Goal: Information Seeking & Learning: Learn about a topic

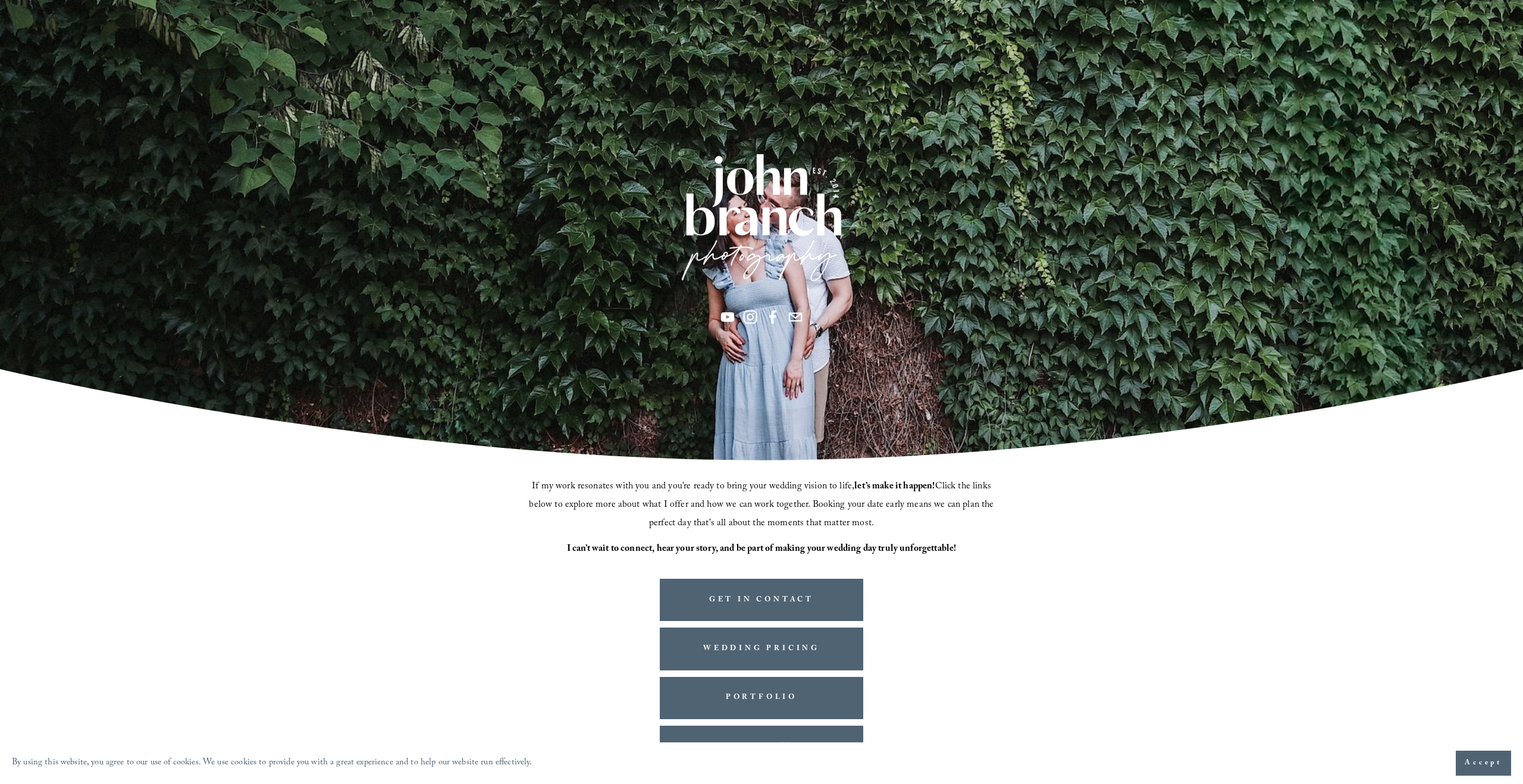
scroll to position [57, 0]
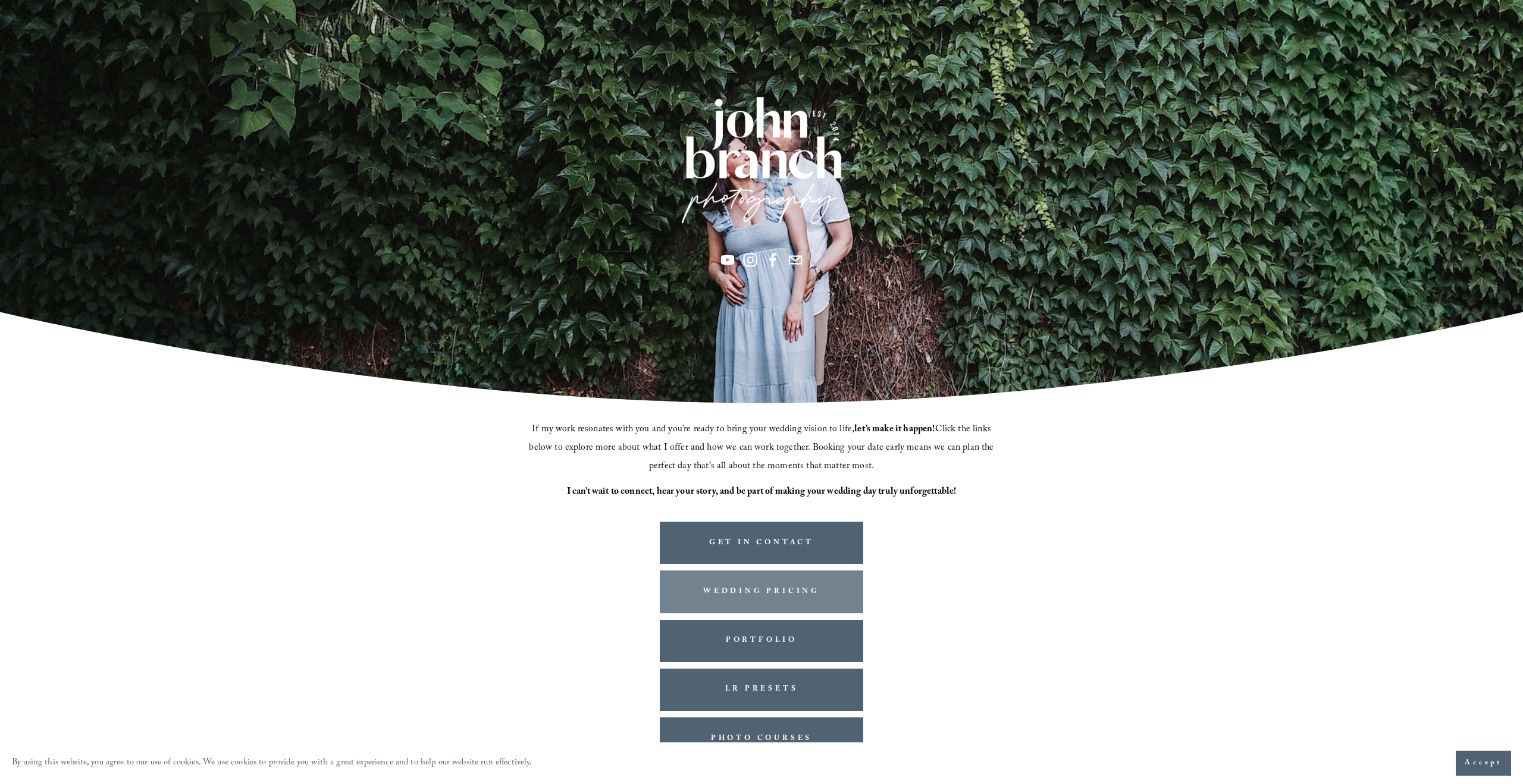
click at [747, 589] on link "WEDDING PRICING" at bounding box center [762, 591] width 204 height 42
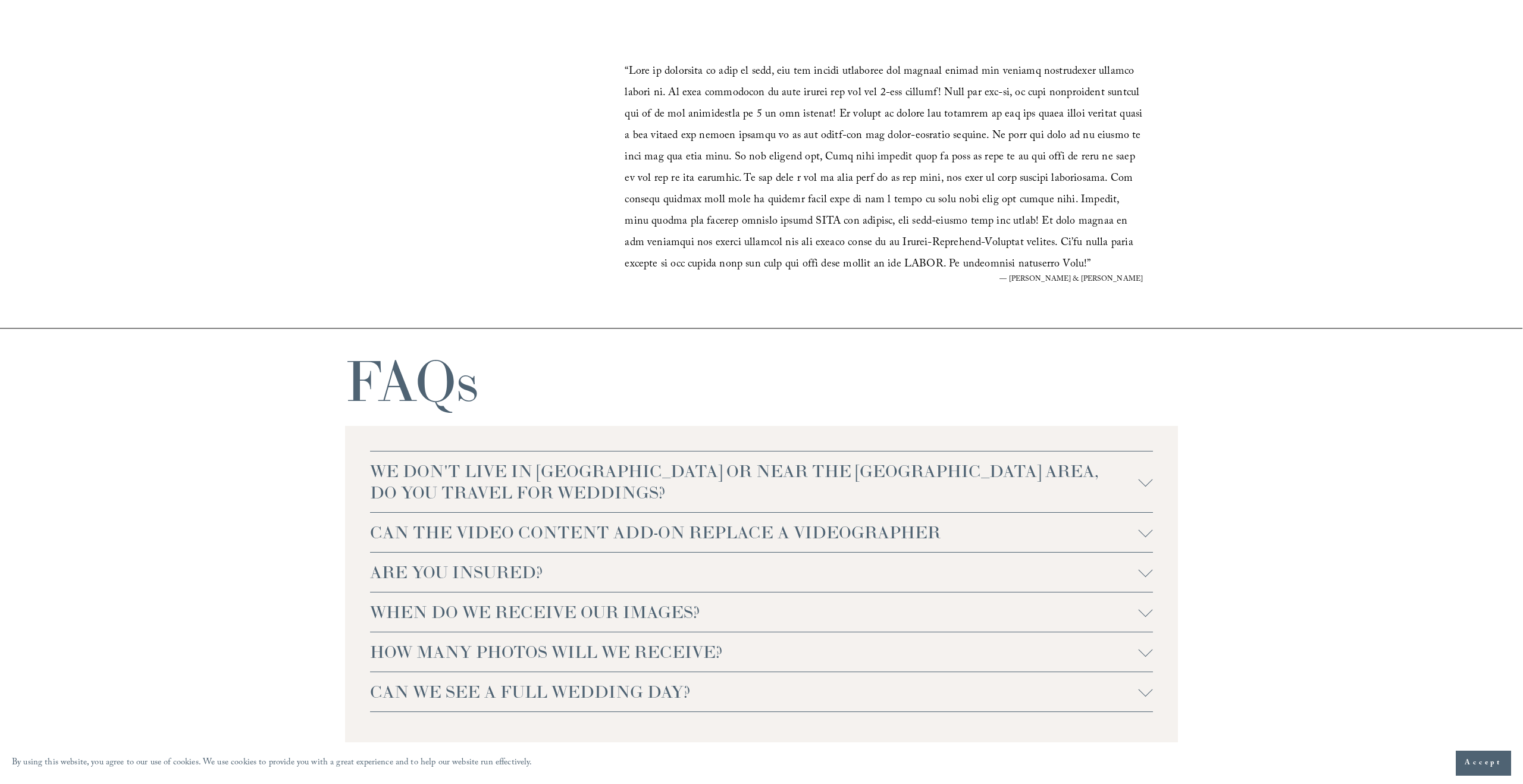
scroll to position [2447, 0]
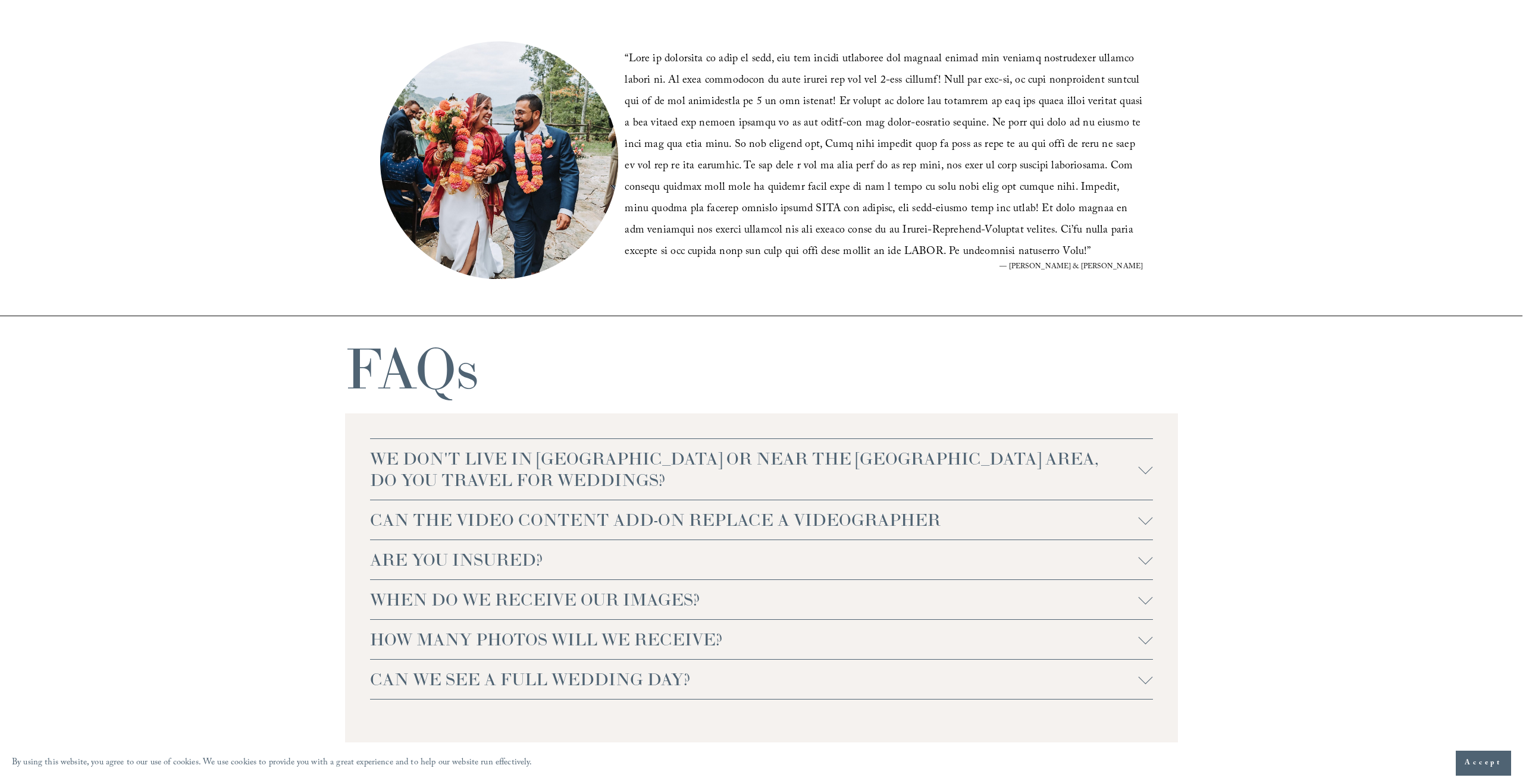
click at [1145, 466] on div at bounding box center [1146, 467] width 14 height 14
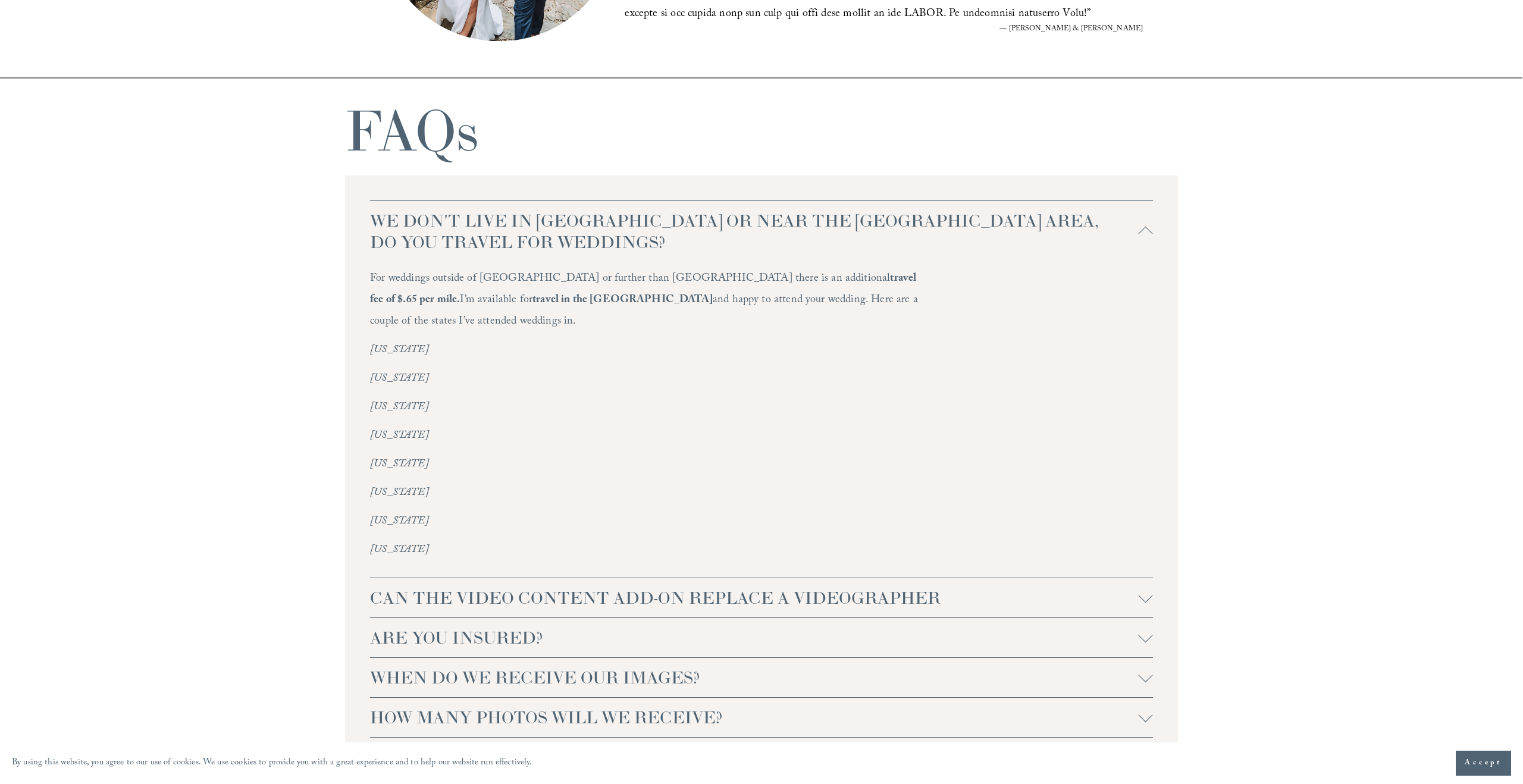
scroll to position [2702, 0]
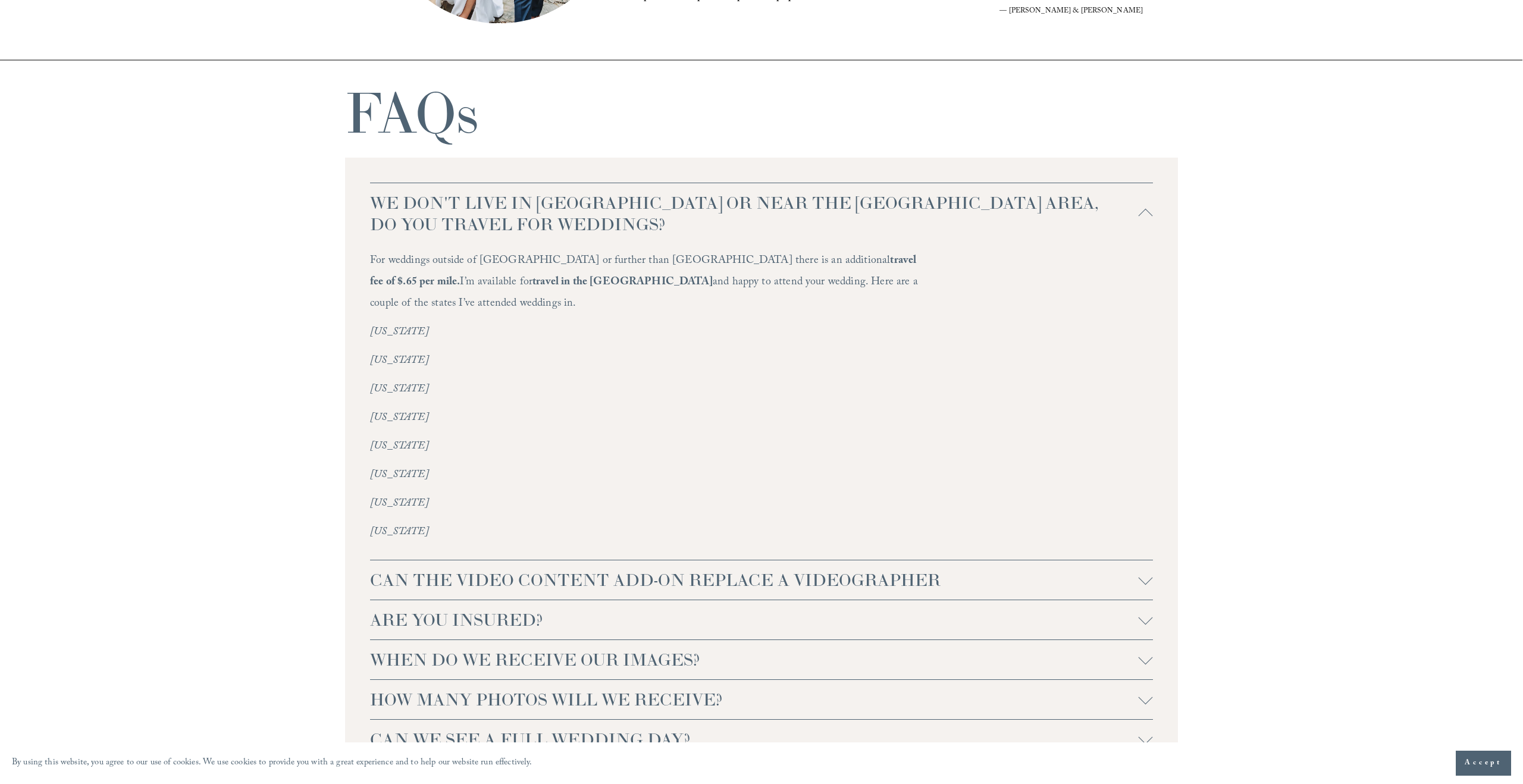
click at [1144, 570] on div at bounding box center [1146, 577] width 14 height 14
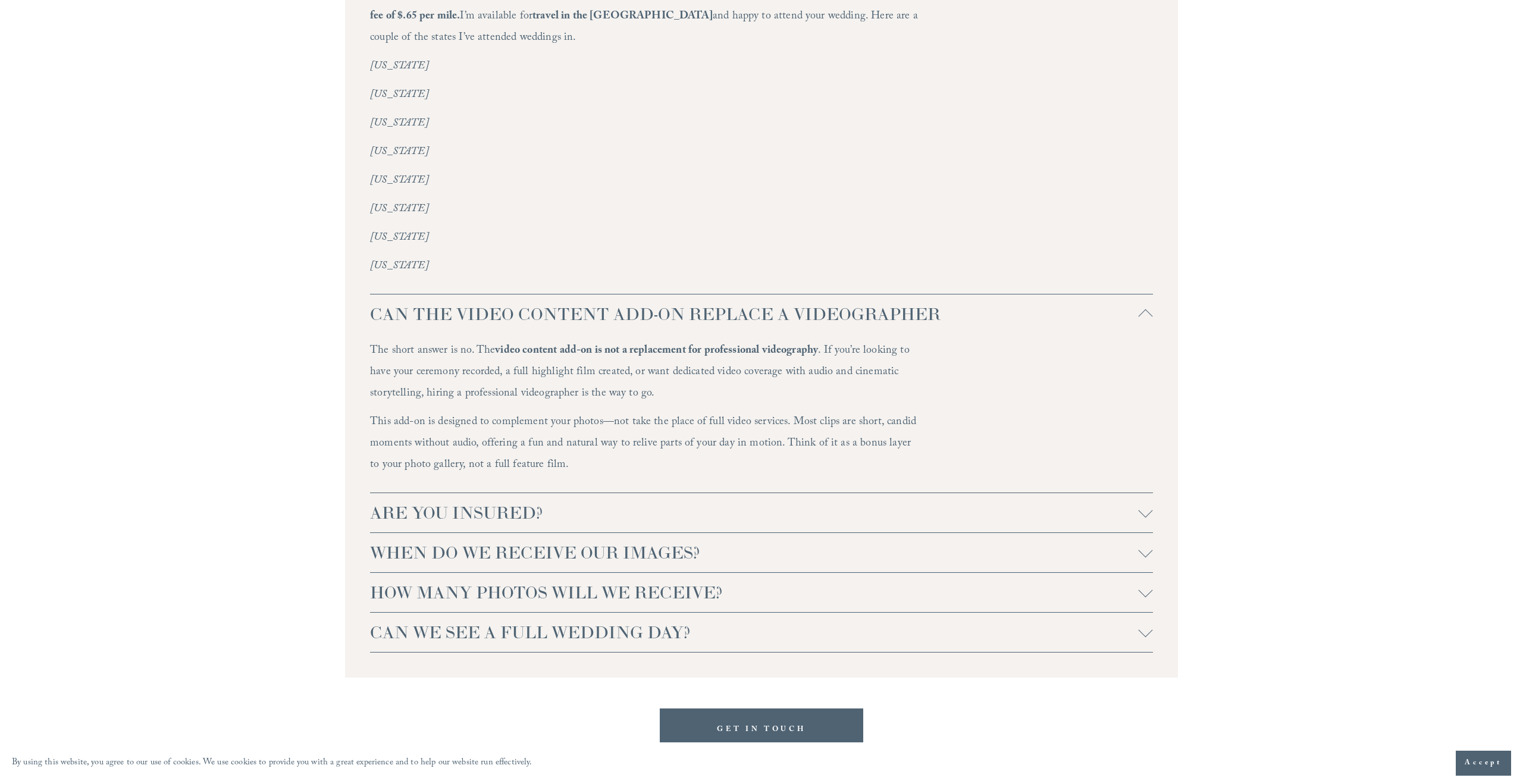
scroll to position [2975, 0]
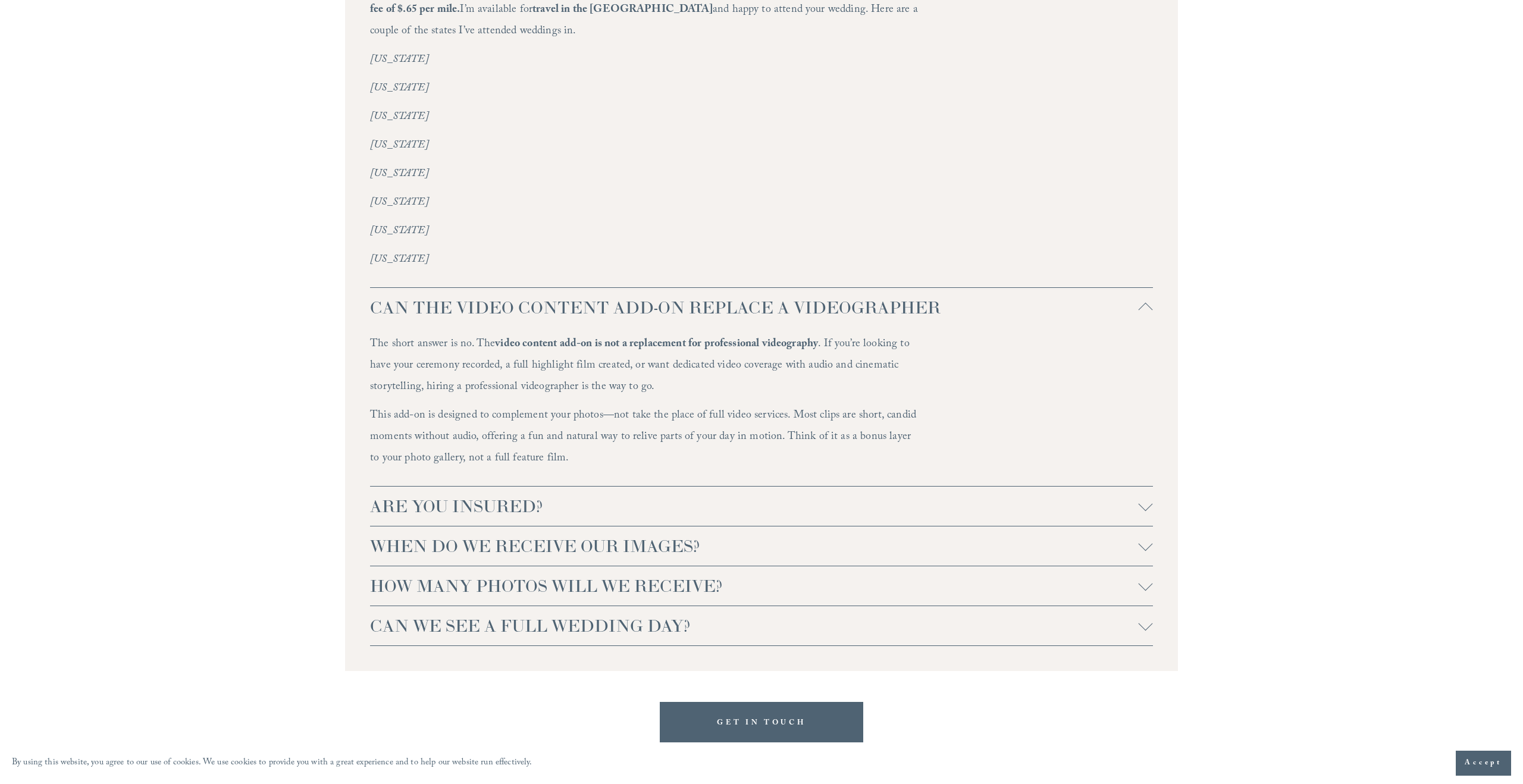
click at [1140, 499] on div at bounding box center [1146, 506] width 14 height 14
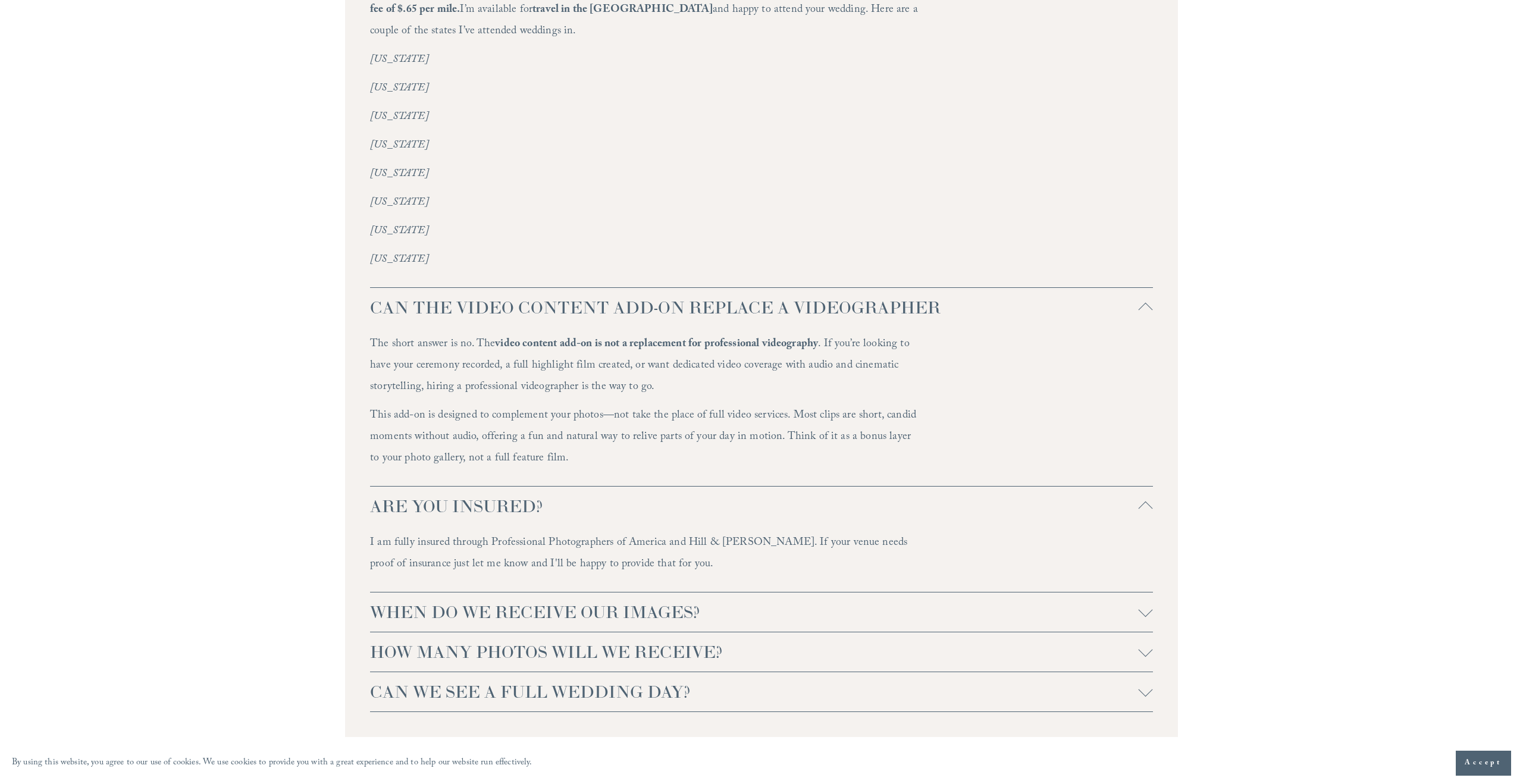
click at [1140, 502] on div at bounding box center [1146, 509] width 14 height 14
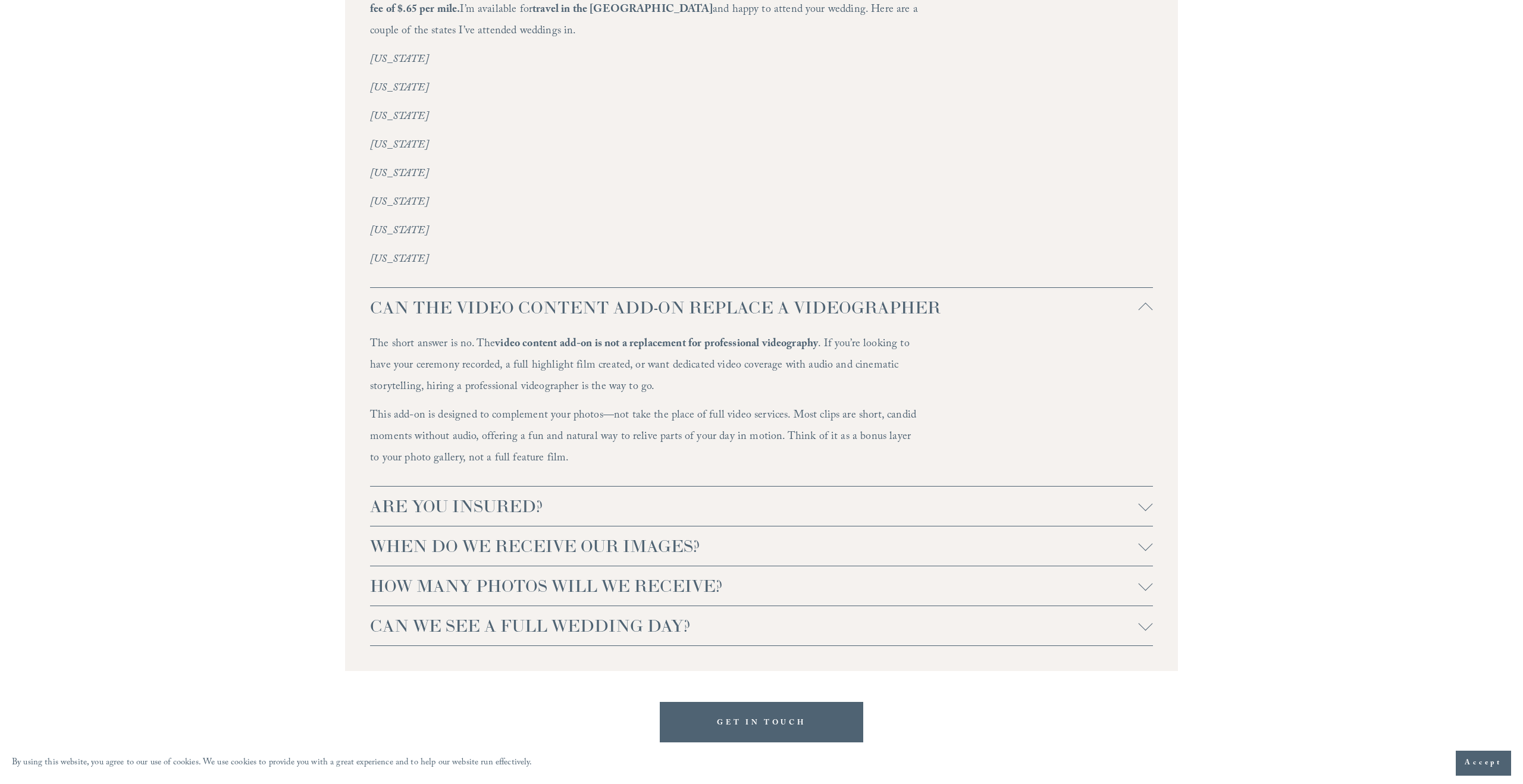
click at [1146, 536] on div at bounding box center [1146, 543] width 14 height 14
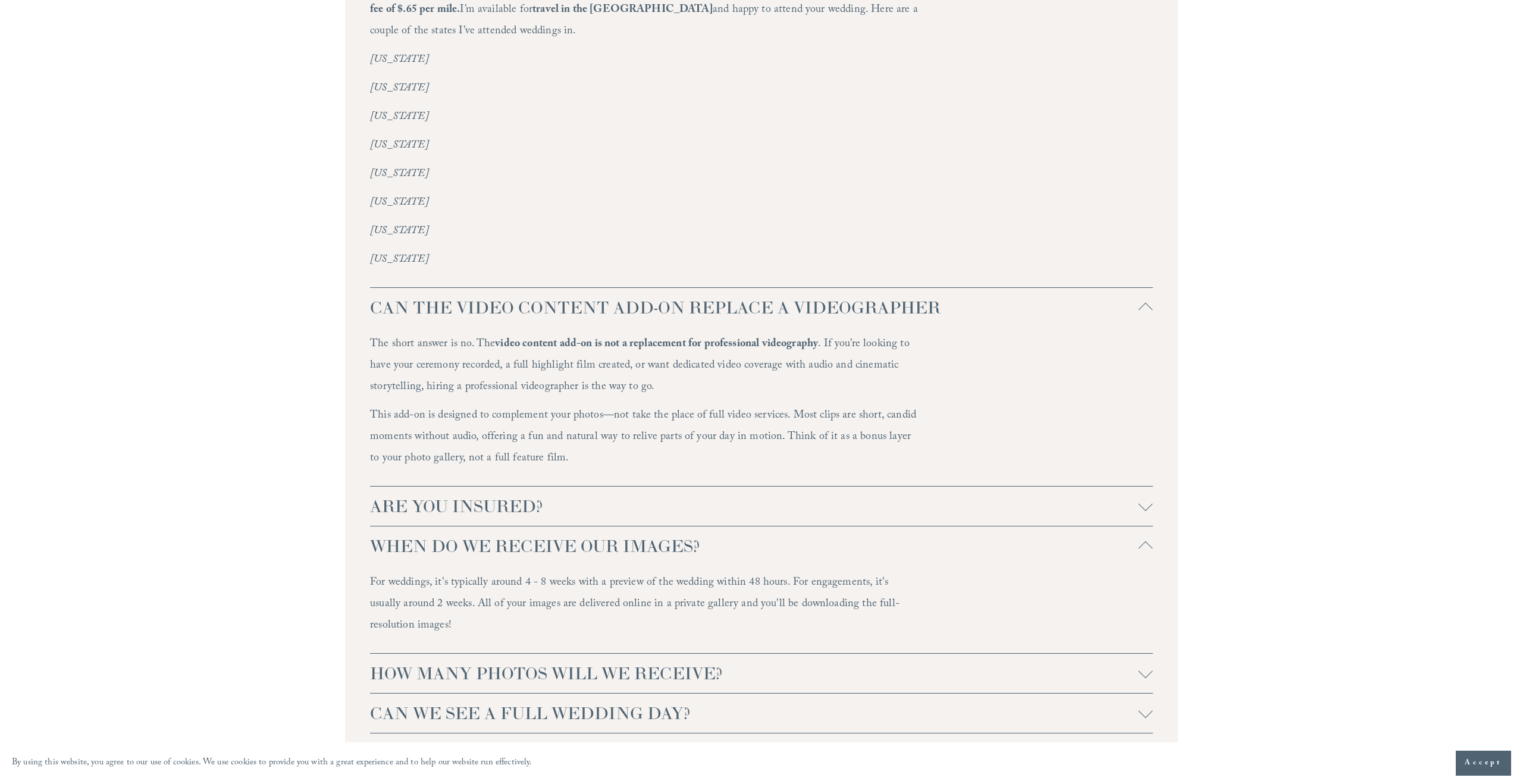
click at [1146, 542] on div at bounding box center [1146, 549] width 14 height 14
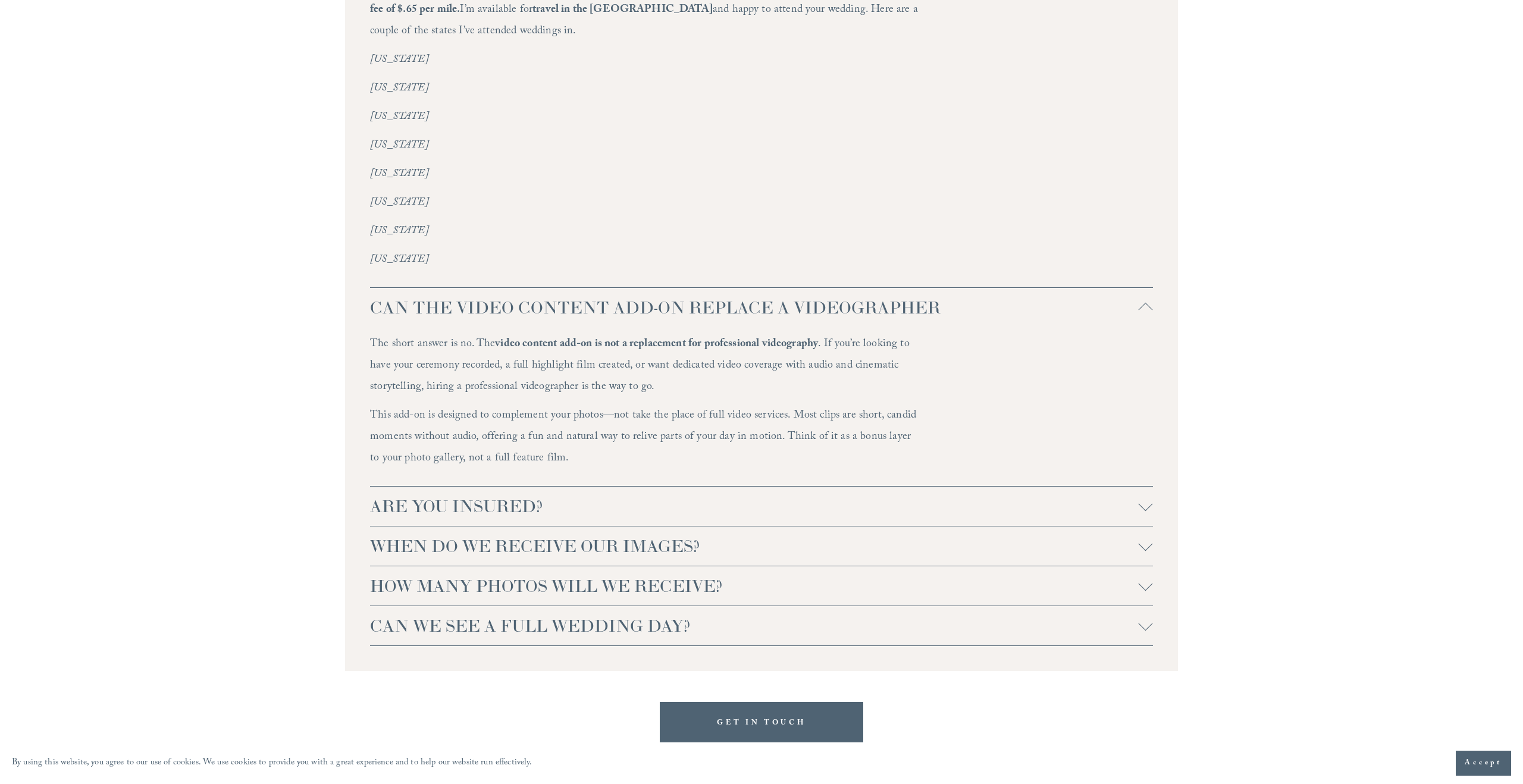
click at [1146, 536] on div at bounding box center [1146, 543] width 14 height 14
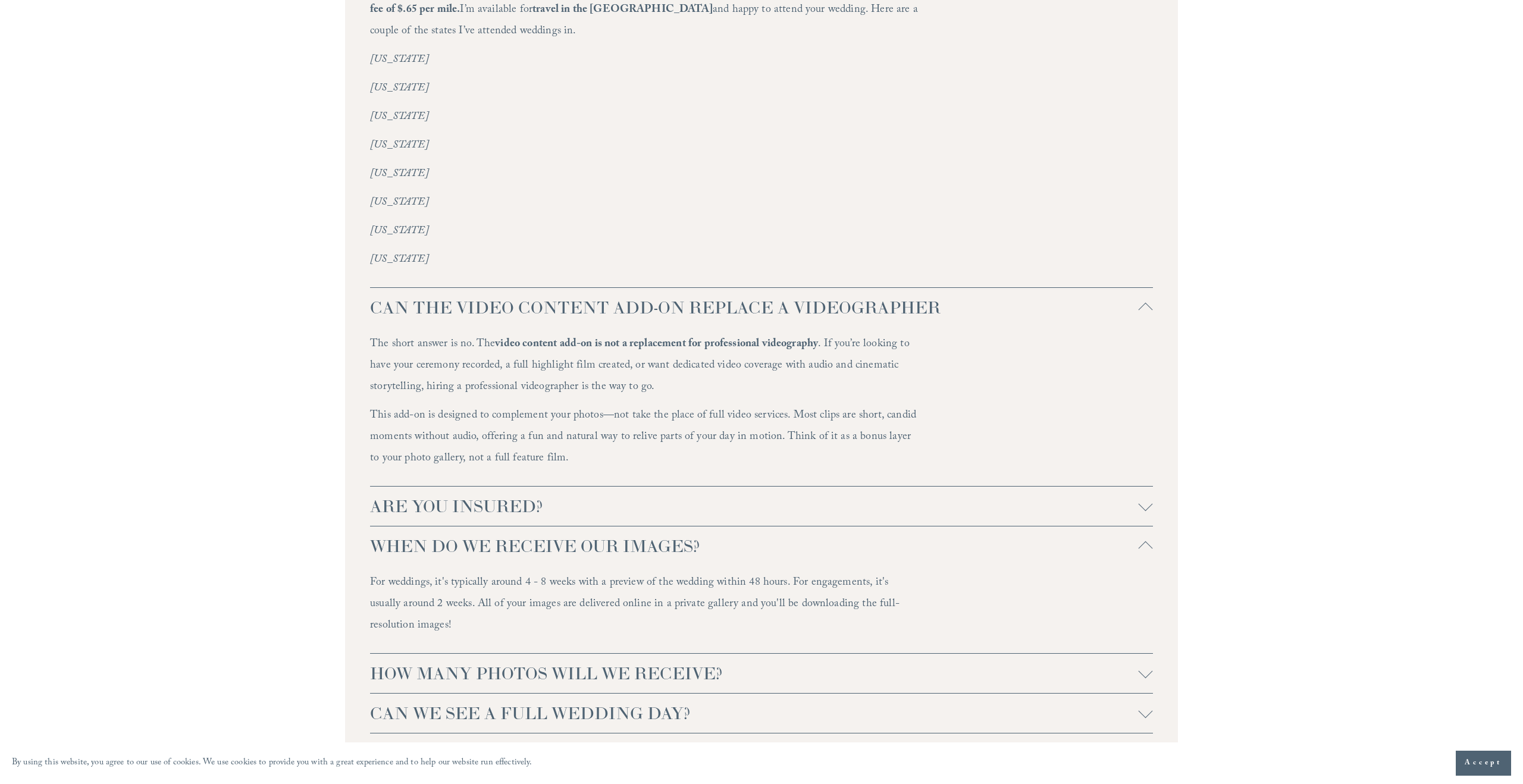
click at [1150, 664] on div at bounding box center [1146, 670] width 14 height 14
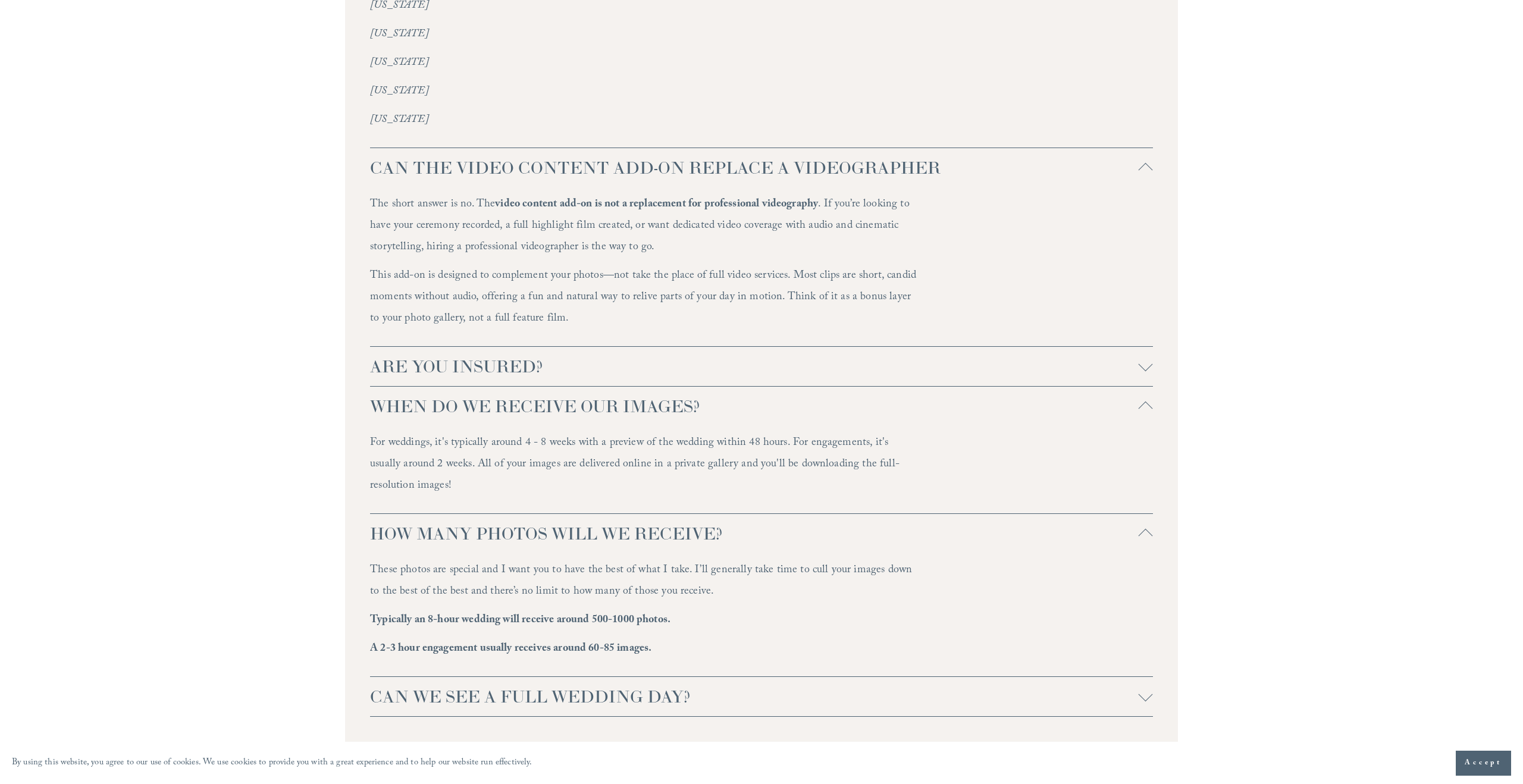
scroll to position [3139, 0]
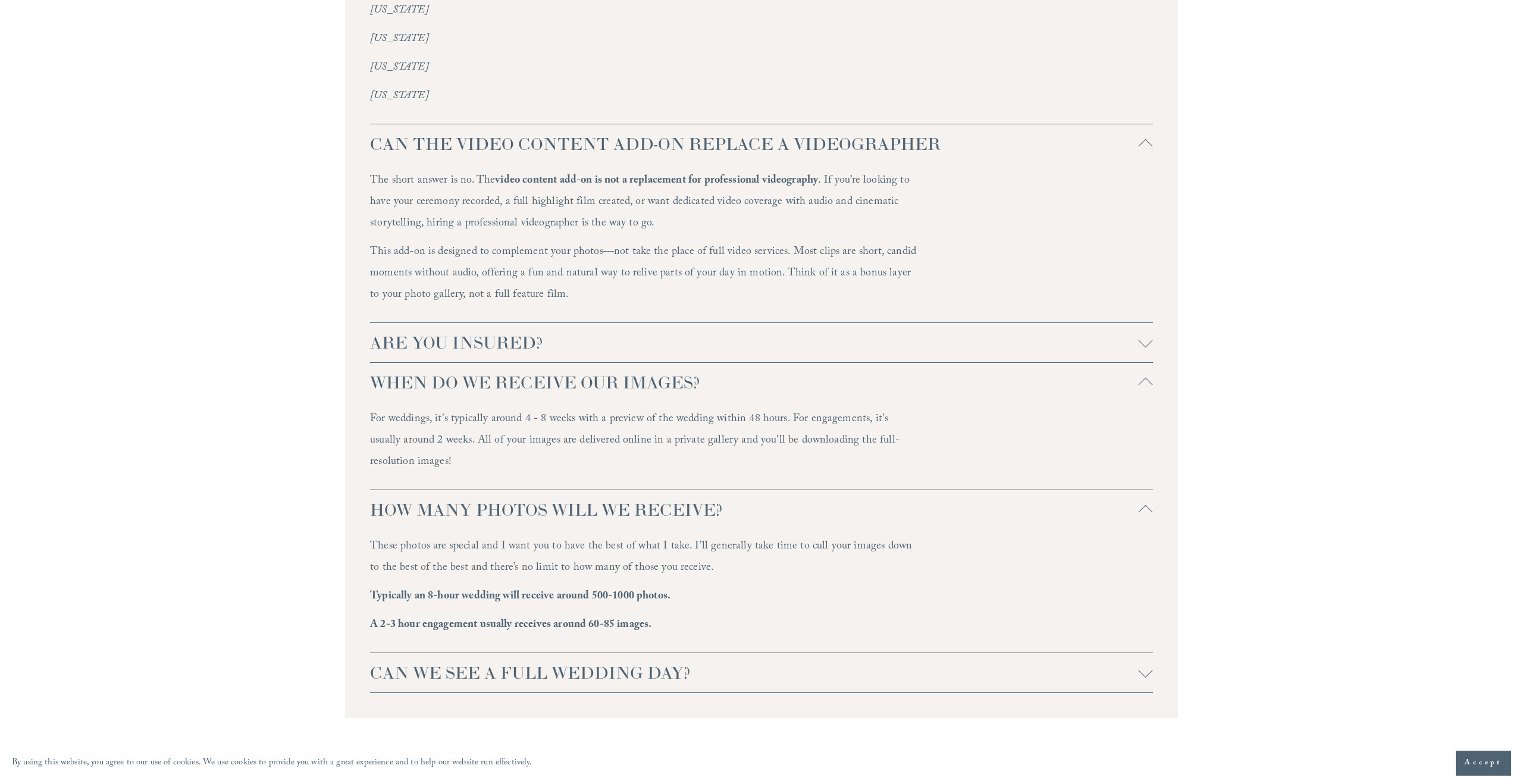
click at [1122, 662] on span "CAN WE SEE A FULL WEDDING DAY?" at bounding box center [754, 672] width 769 height 21
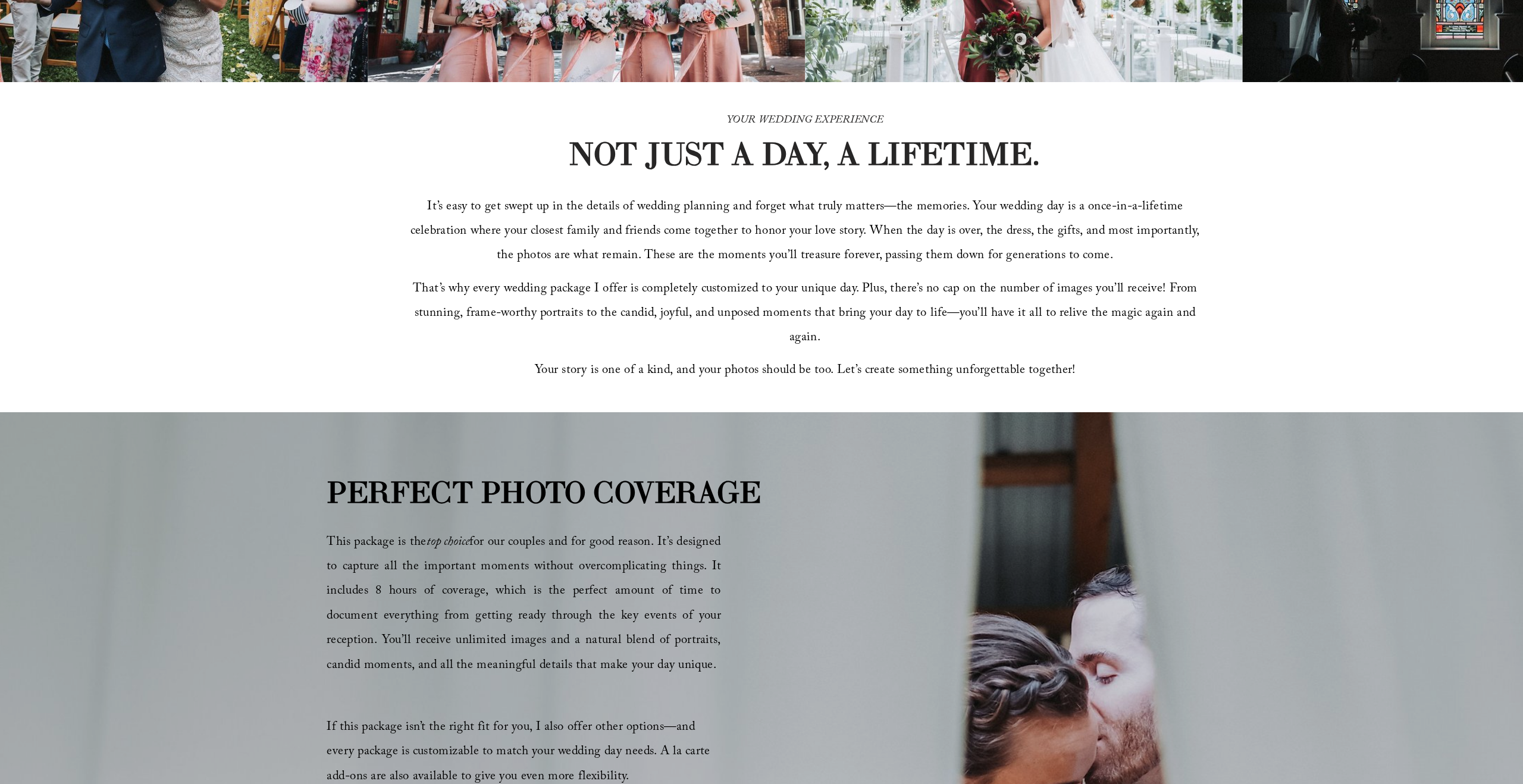
scroll to position [0, 0]
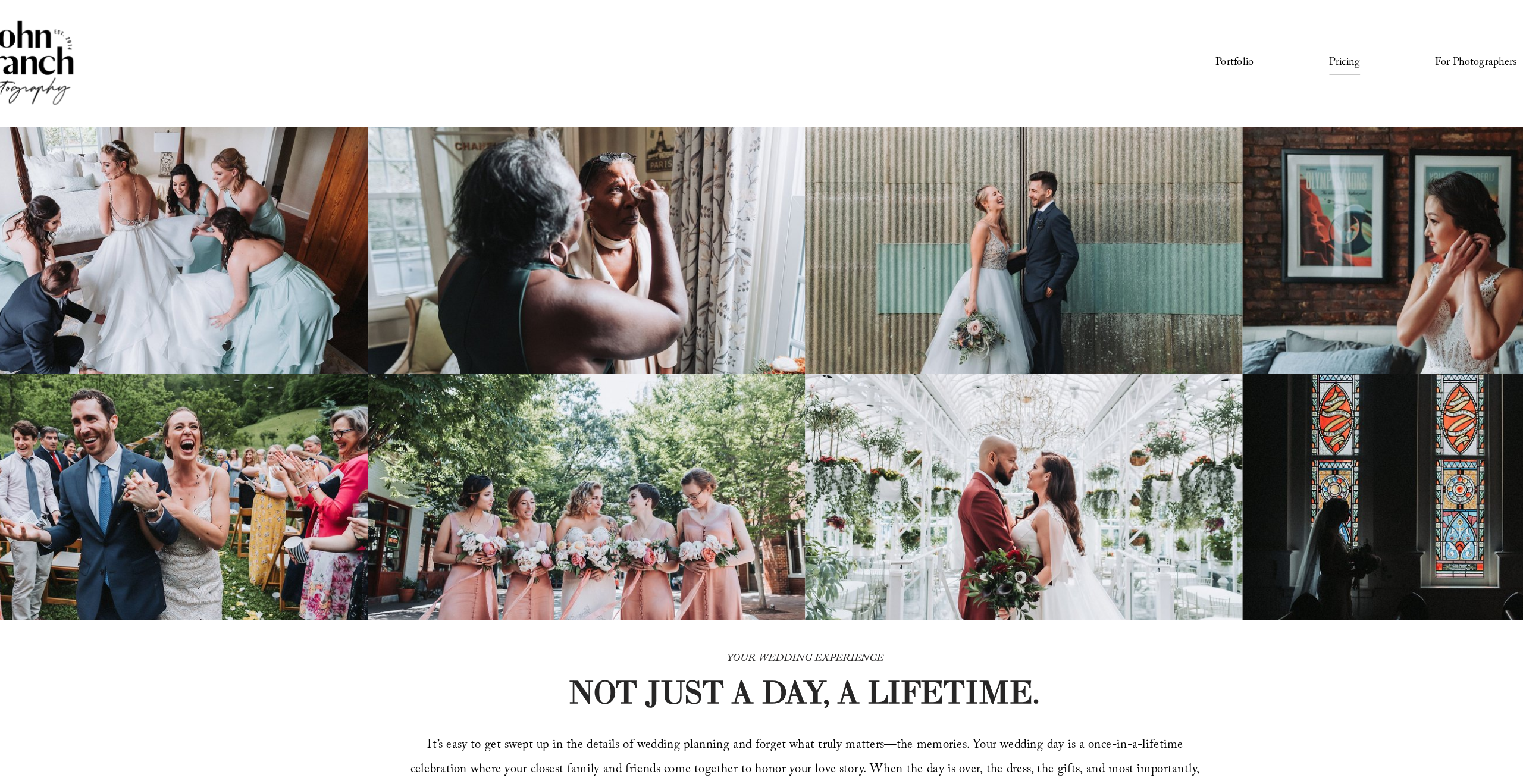
click at [1130, 52] on link "Portfolio" at bounding box center [1136, 56] width 34 height 20
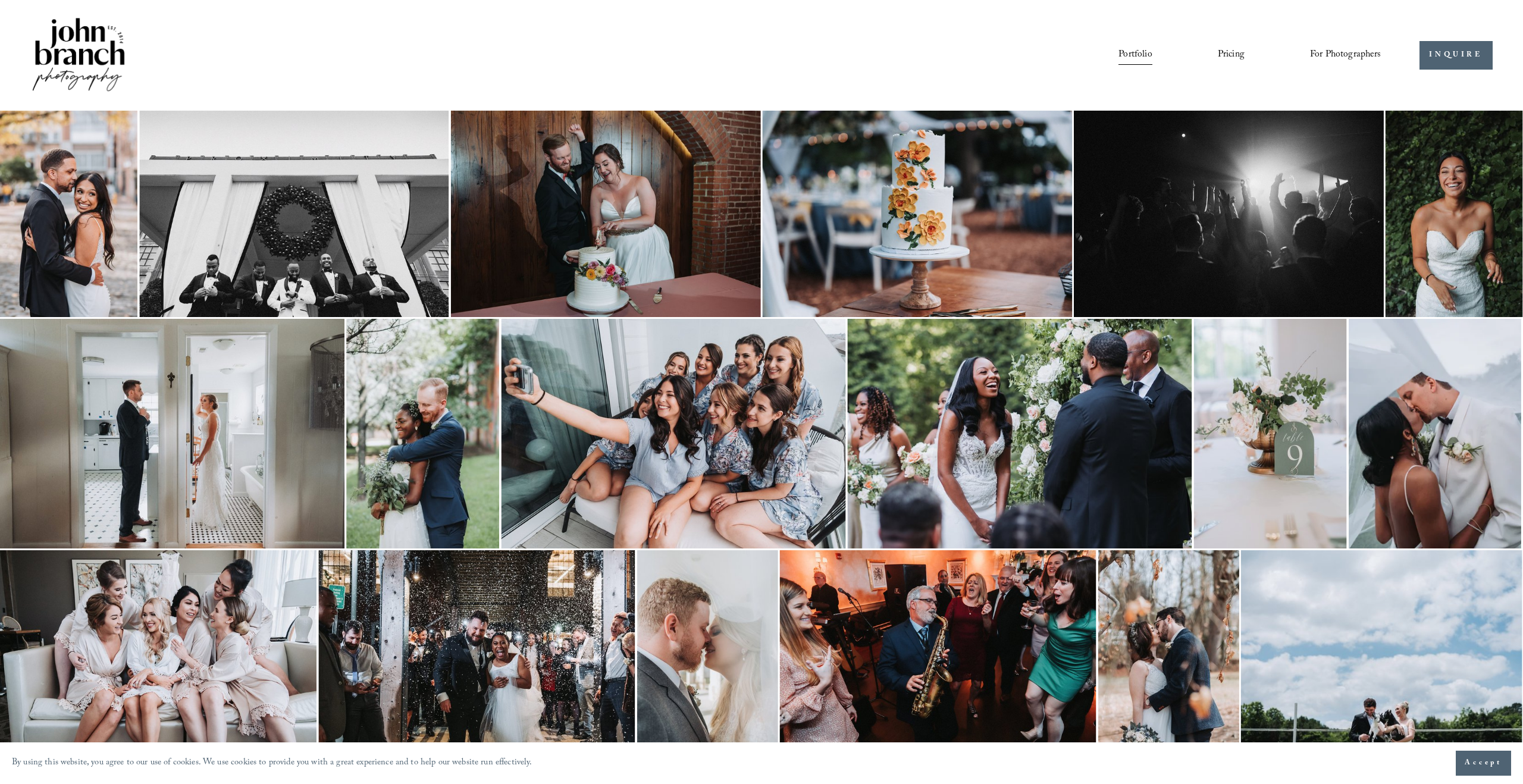
click at [70, 266] on img at bounding box center [68, 213] width 137 height 206
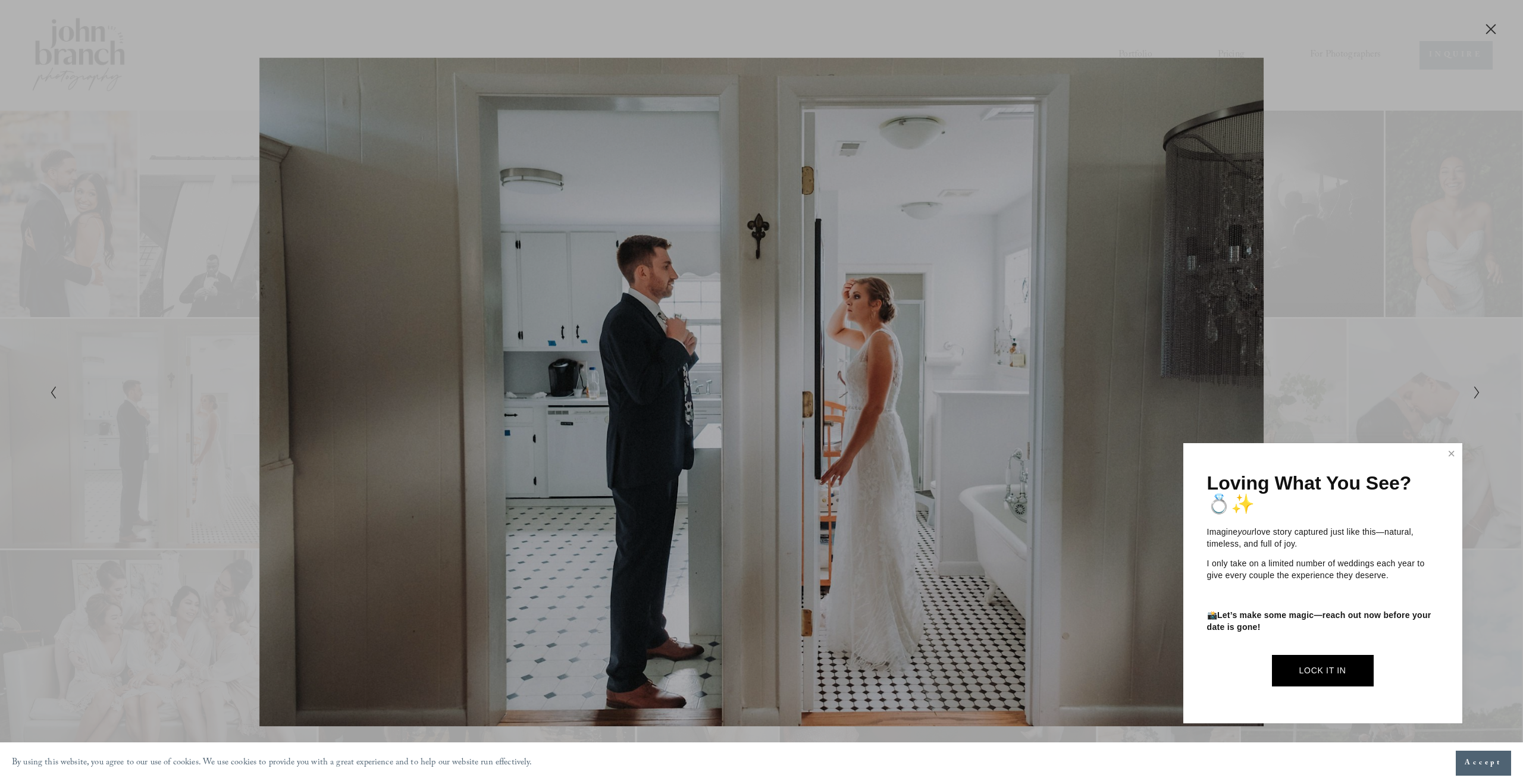
click at [1441, 461] on div "Loving What You See? 💍✨ Imagine your love story captured just like this—natural…" at bounding box center [1323, 583] width 279 height 280
click at [1446, 461] on link "Close" at bounding box center [1451, 454] width 18 height 19
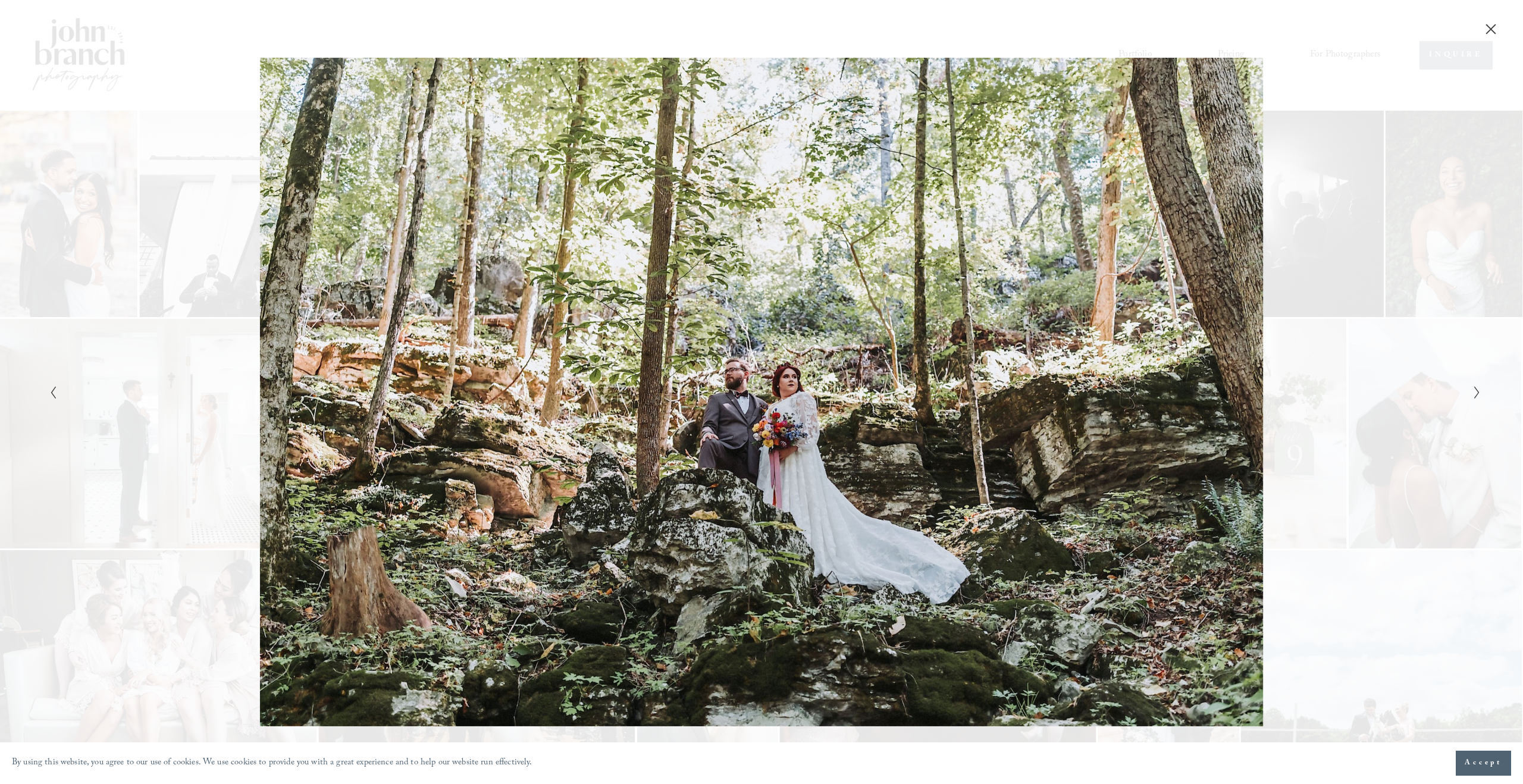
click at [1383, 375] on div "Gallery" at bounding box center [1120, 392] width 716 height 669
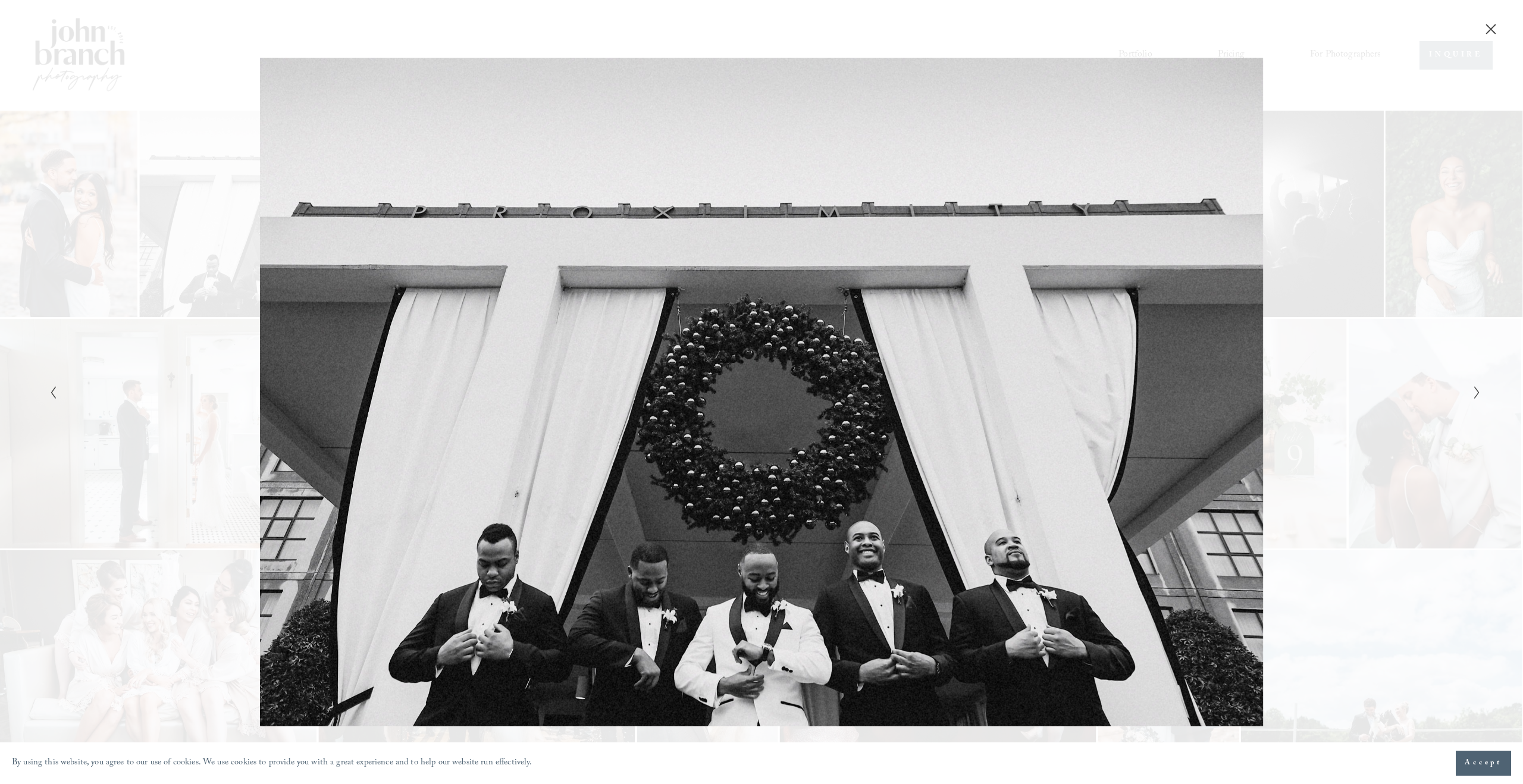
click at [1420, 311] on div "Gallery" at bounding box center [1120, 392] width 716 height 669
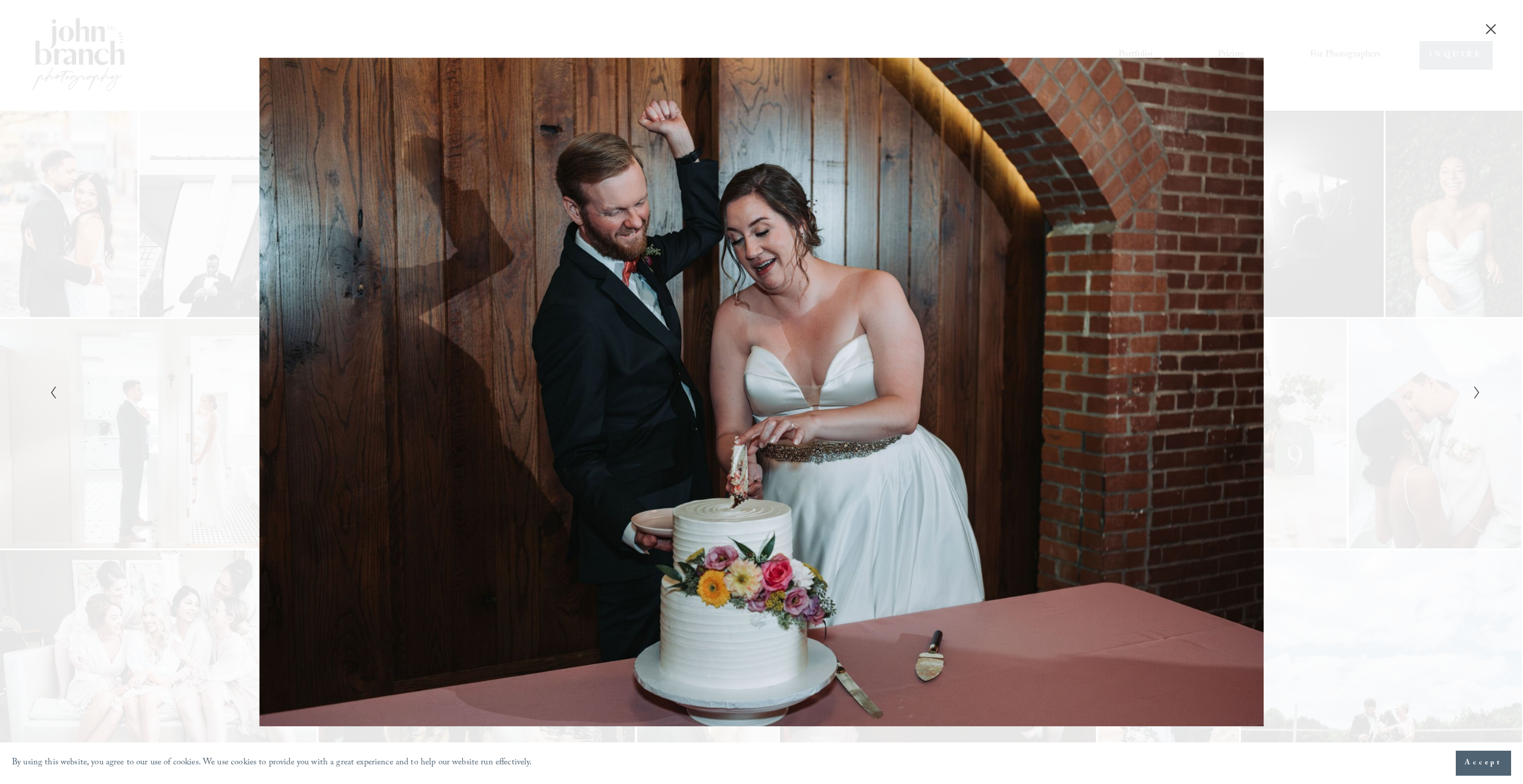
click at [1496, 27] on icon "Close" at bounding box center [1491, 29] width 12 height 12
